Goal: Find specific page/section: Find specific page/section

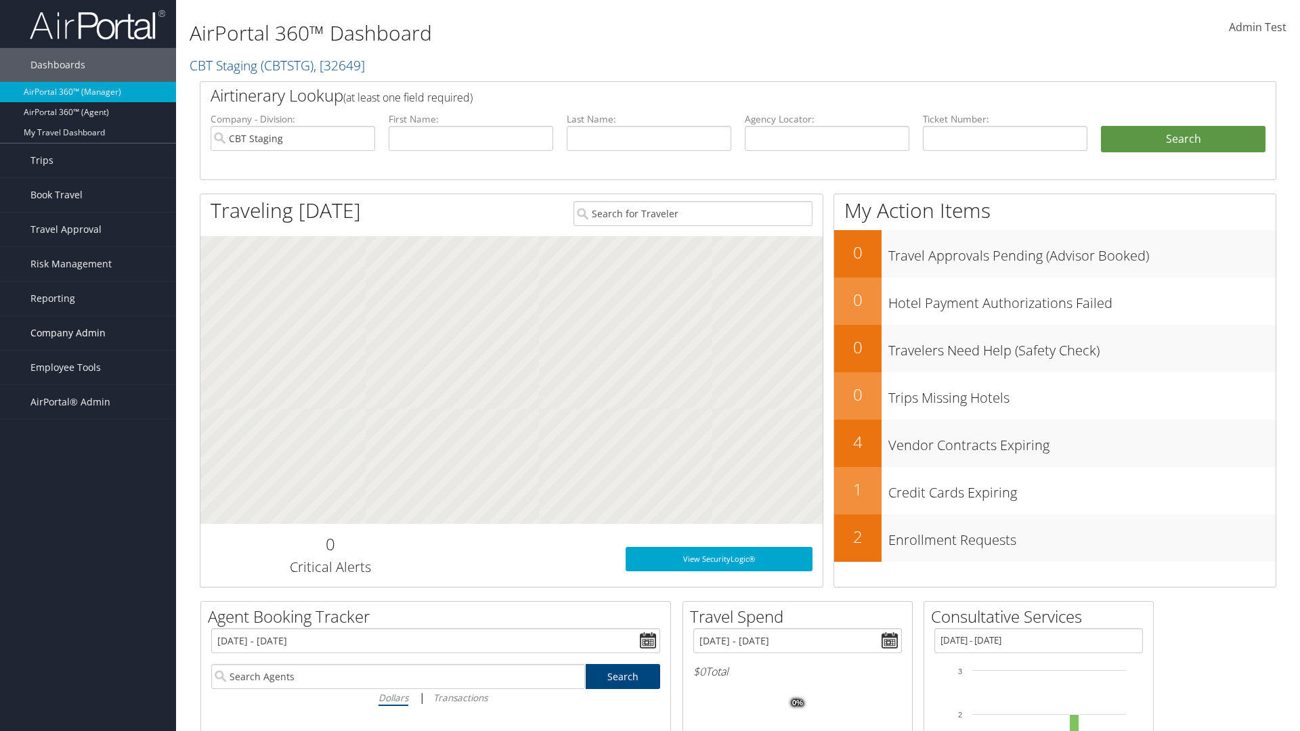
click at [88, 333] on span "Company Admin" at bounding box center [67, 333] width 75 height 34
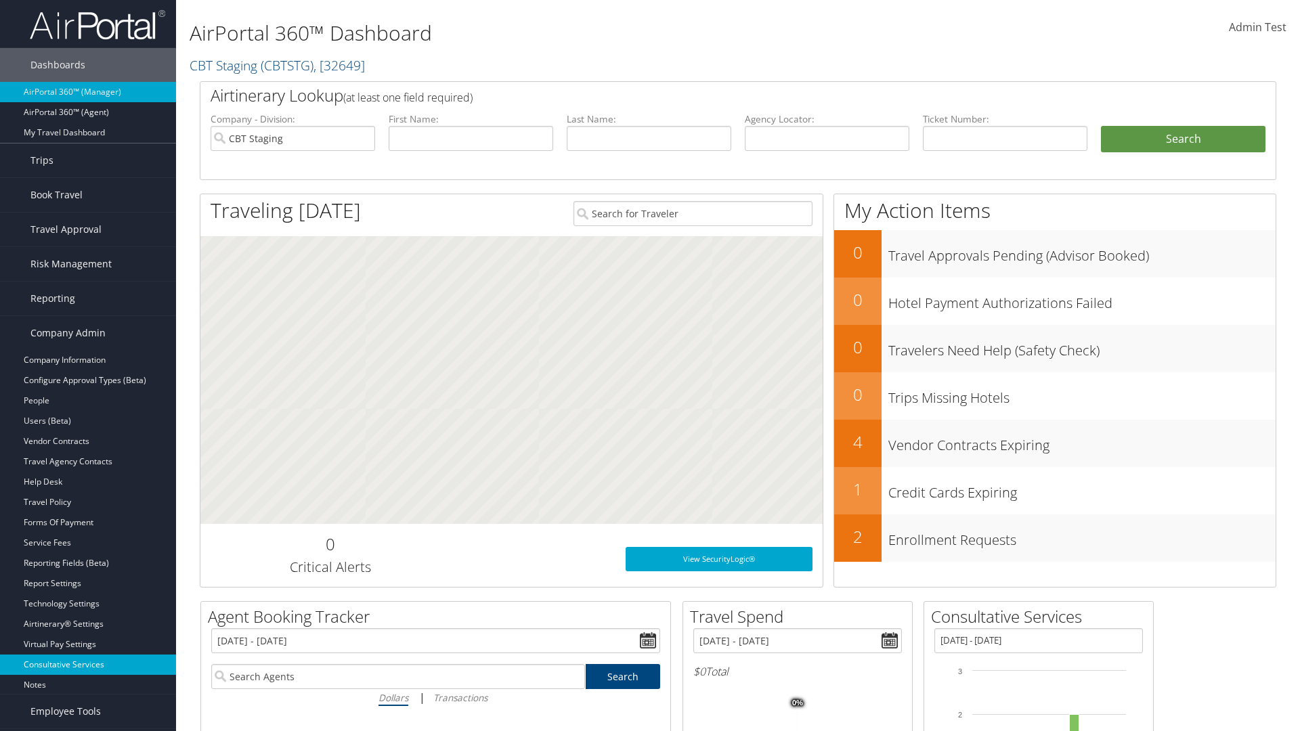
click at [88, 665] on link "Consultative Services" at bounding box center [88, 665] width 176 height 20
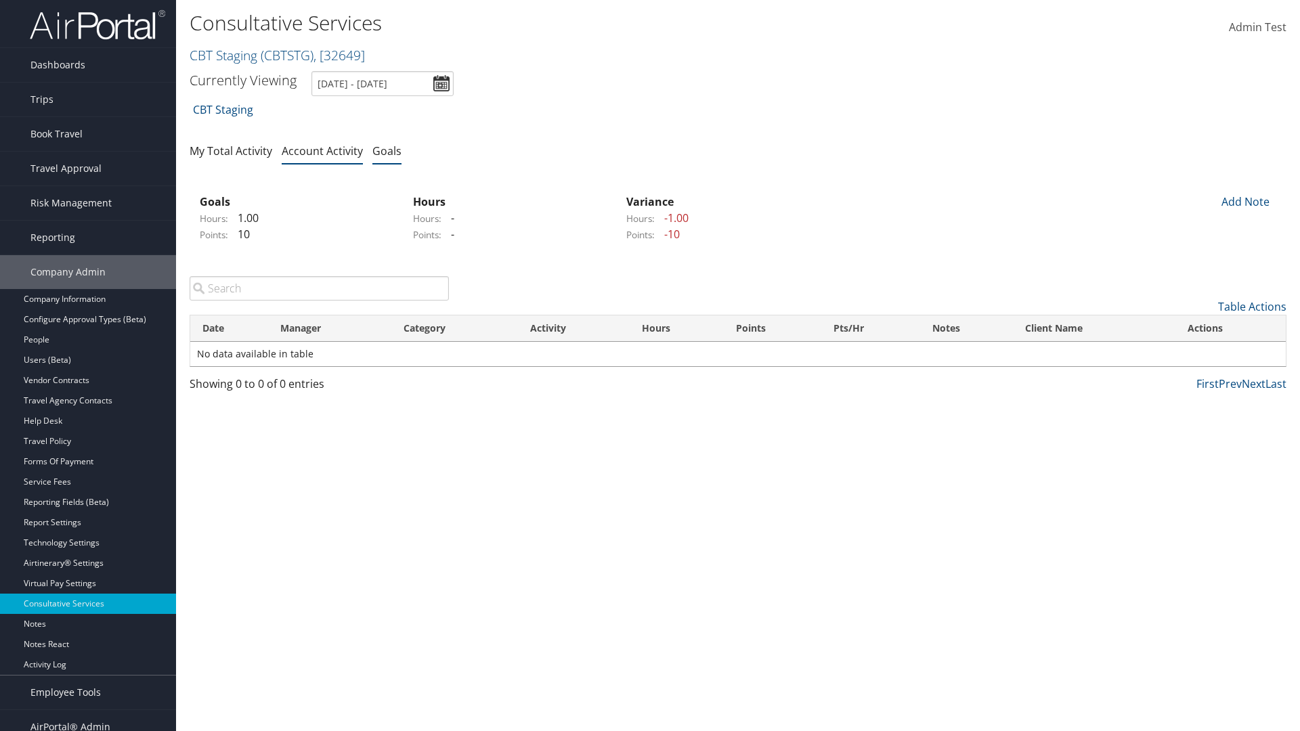
click at [387, 150] on link "Goals" at bounding box center [386, 151] width 29 height 15
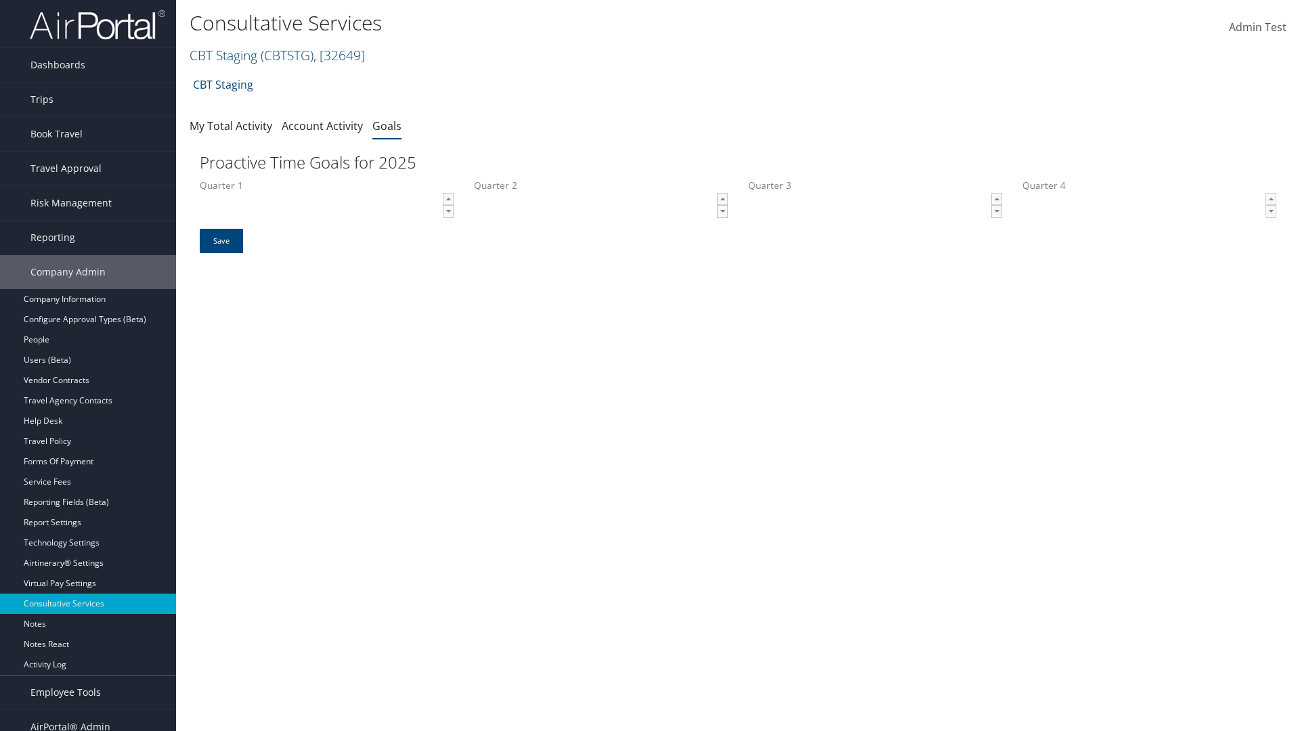
click at [223, 55] on link "CBT Staging ( CBTSTG ) , [ 32649 ]" at bounding box center [277, 55] width 175 height 18
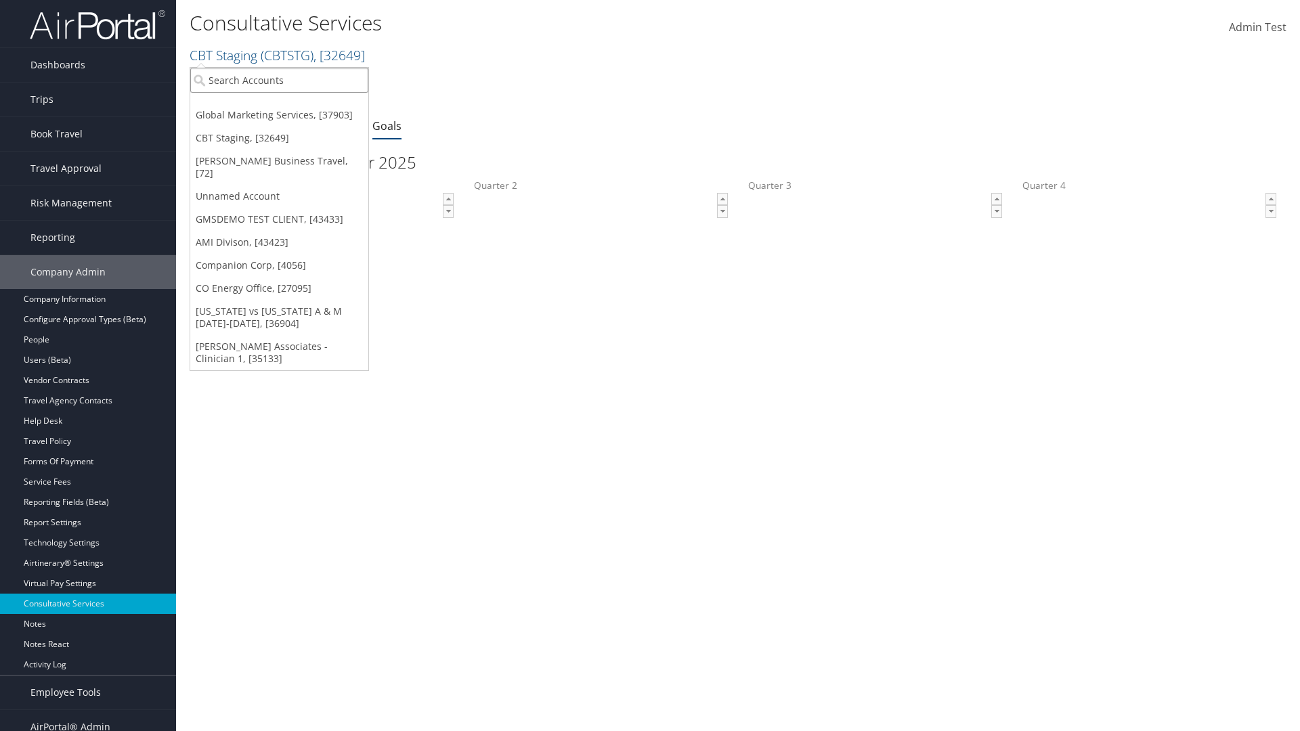
click at [279, 80] on input "search" at bounding box center [279, 80] width 178 height 25
type input "Global Marketing Services"
click at [292, 105] on div "Global Marketing Services (301946), [37903]" at bounding box center [292, 105] width 218 height 12
